Goal: Transaction & Acquisition: Register for event/course

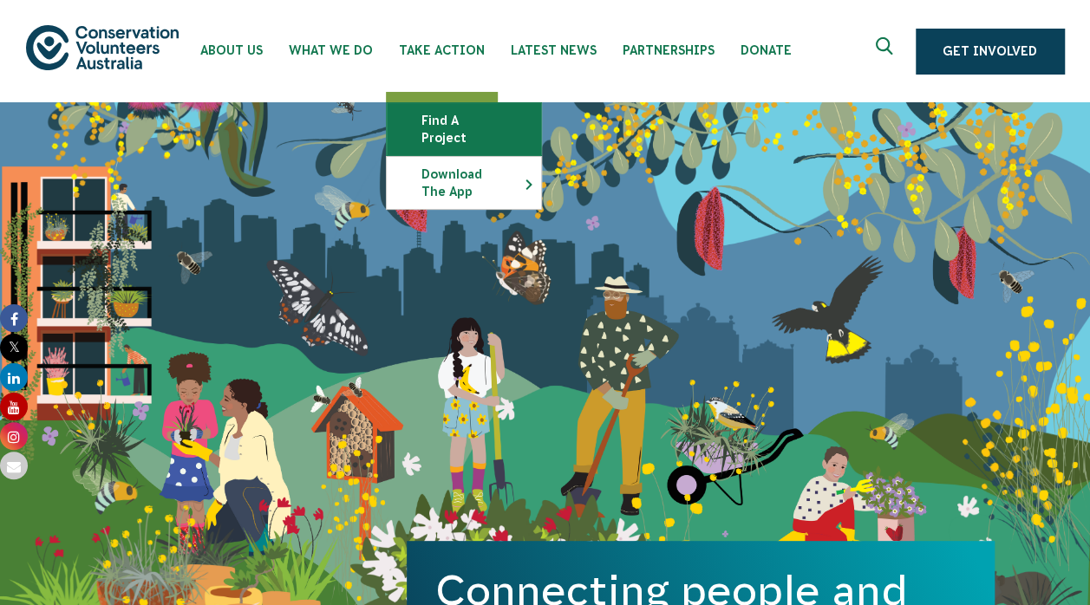
click at [414, 118] on link "Find a project" at bounding box center [464, 129] width 154 height 52
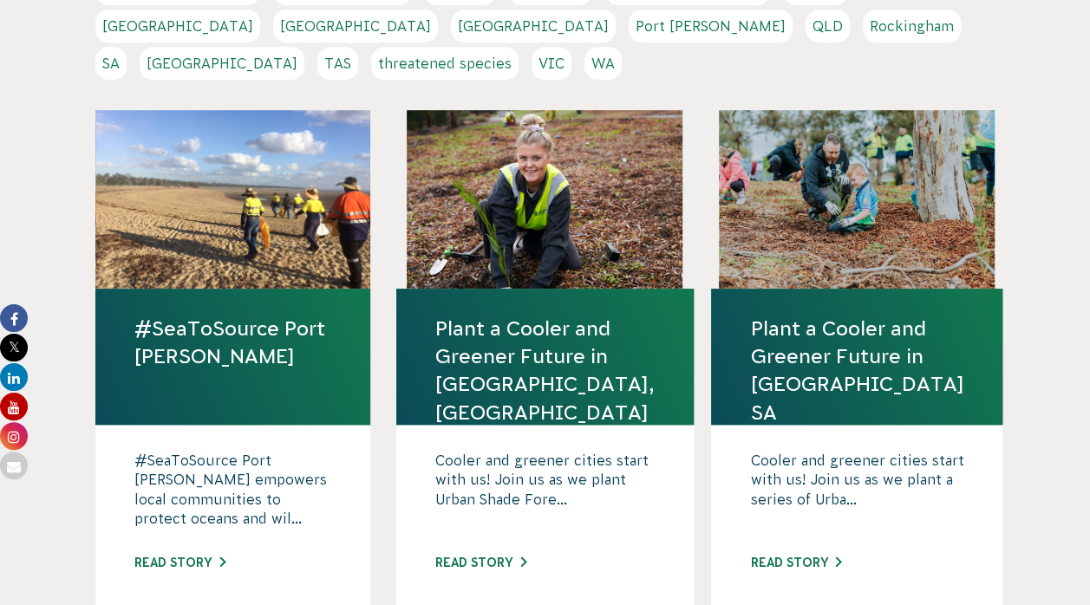
scroll to position [461, 0]
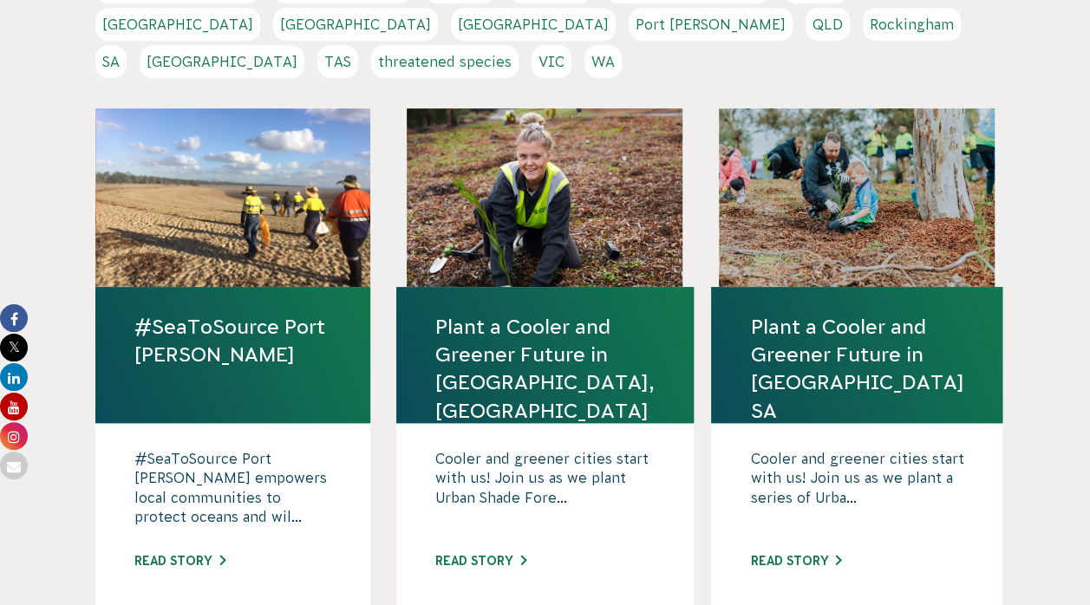
drag, startPoint x: 0, startPoint y: 0, endPoint x: 385, endPoint y: 388, distance: 546.9
click at [301, 313] on link "#SeaToSource Port [PERSON_NAME]" at bounding box center [233, 340] width 198 height 55
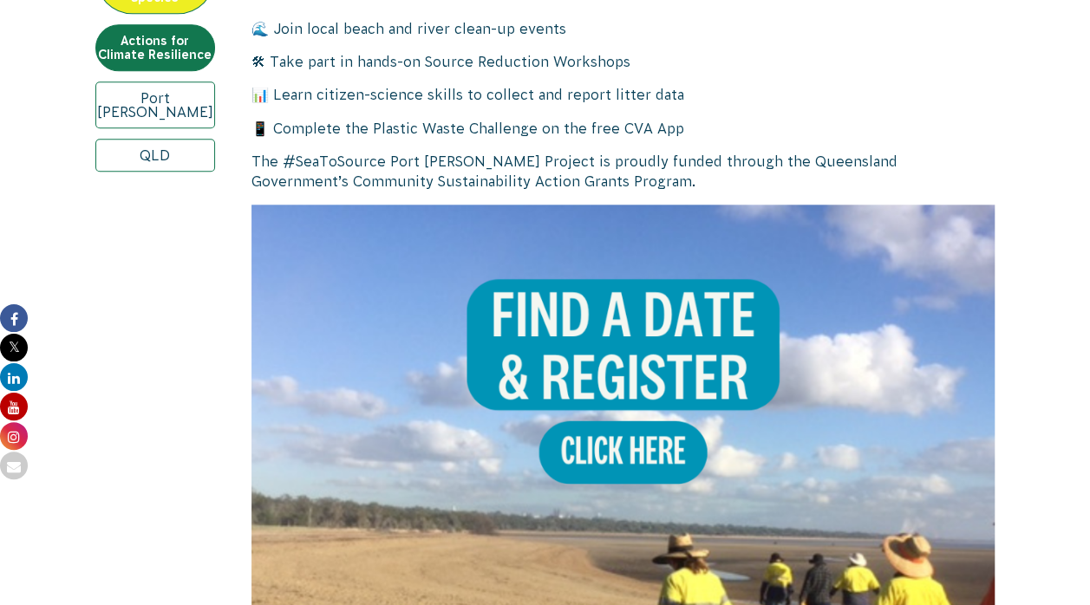
scroll to position [832, 0]
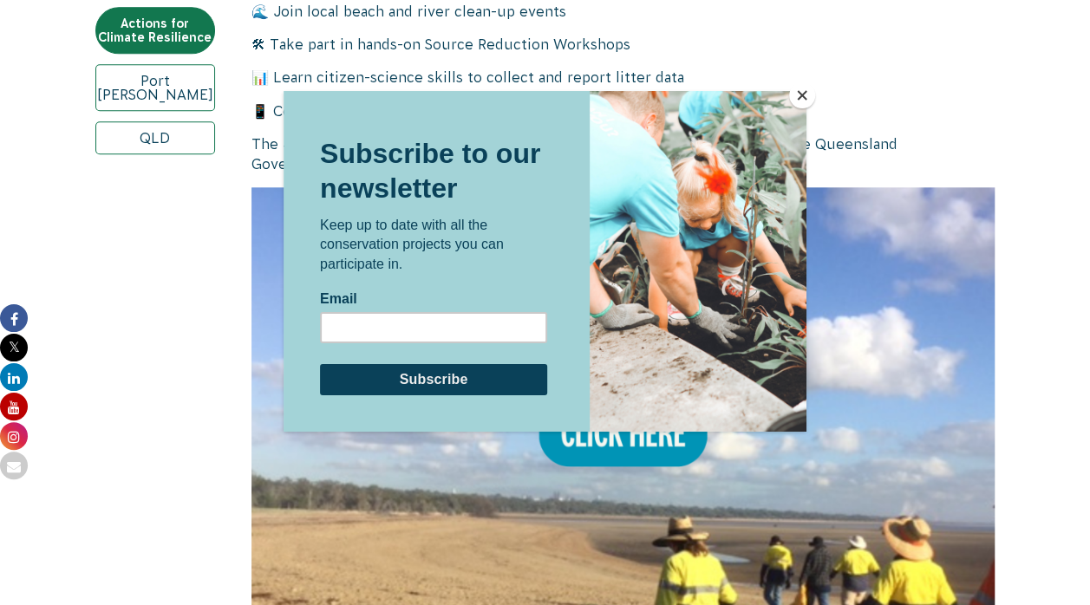
click at [172, 447] on div at bounding box center [545, 302] width 1090 height 605
click at [796, 97] on button "Close" at bounding box center [802, 95] width 26 height 26
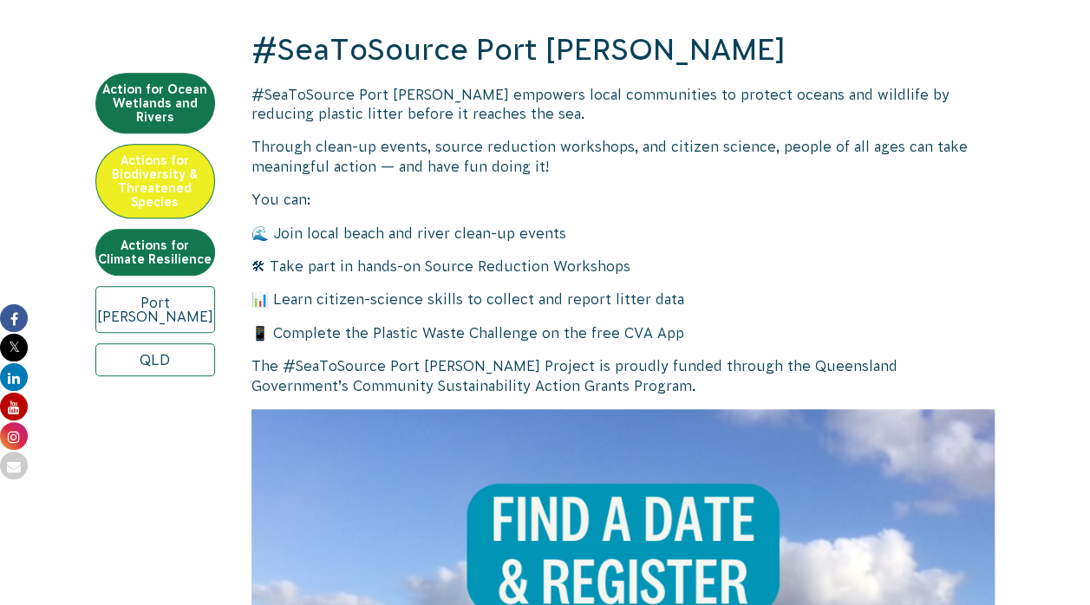
scroll to position [610, 0]
